Goal: Information Seeking & Learning: Find specific fact

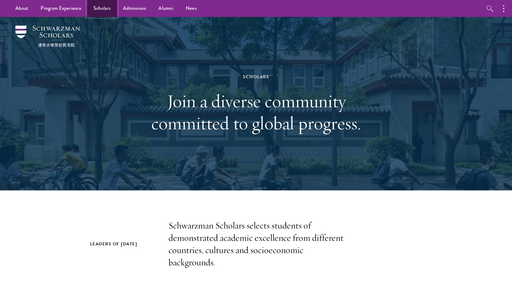
click at [106, 10] on link "Scholars" at bounding box center [102, 8] width 30 height 17
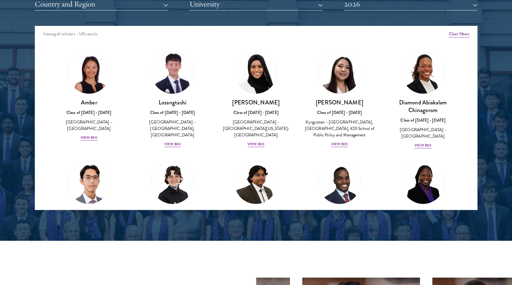
scroll to position [21, 0]
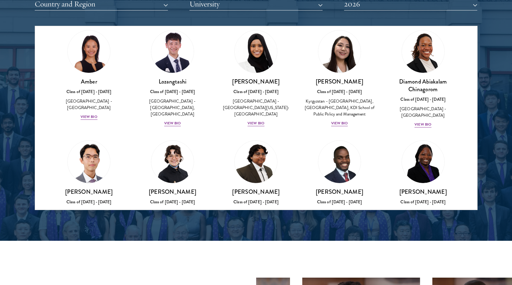
click at [327, 145] on div "Emmanuel Akandwanaho Class of 2025 - 2026 Uganda - Makerere University Kampala …" at bounding box center [340, 182] width 84 height 96
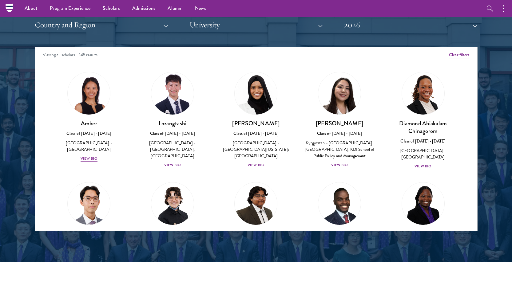
scroll to position [737, 0]
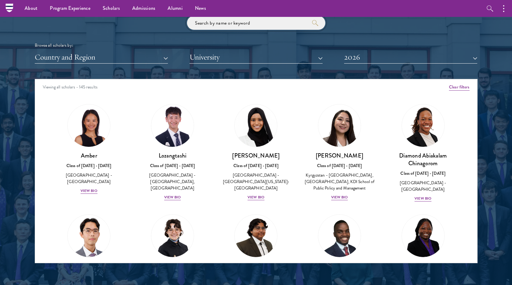
click at [241, 26] on input "search" at bounding box center [256, 23] width 138 height 14
type input "lochlan"
click button "submit" at bounding box center [0, 0] width 0 height 0
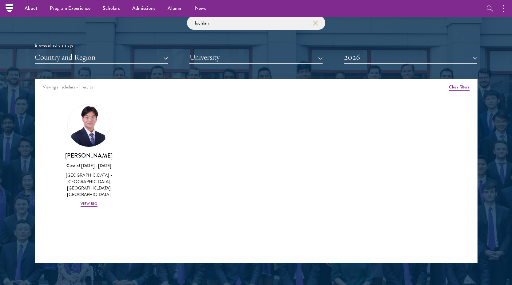
click at [272, 196] on div "Amber Class of 2025 - 2026 China - Peking University View Bio Cirenquji Class o…" at bounding box center [256, 161] width 442 height 129
click at [319, 22] on input "lochlan" at bounding box center [256, 23] width 138 height 14
click at [317, 22] on icon "button" at bounding box center [315, 23] width 5 height 5
